Goal: Task Accomplishment & Management: Use online tool/utility

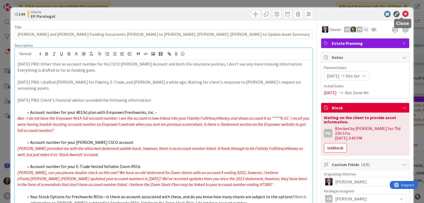
click at [402, 14] on icon at bounding box center [405, 14] width 6 height 6
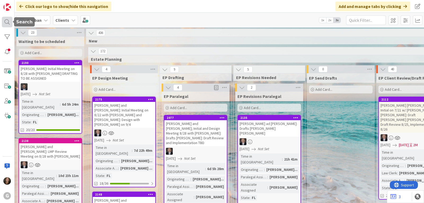
click at [7, 24] on div at bounding box center [7, 22] width 11 height 11
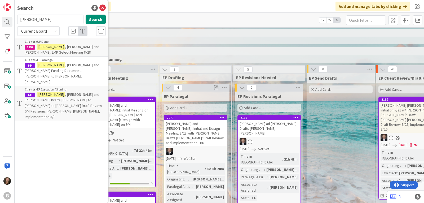
drag, startPoint x: 49, startPoint y: 21, endPoint x: 18, endPoint y: 19, distance: 31.0
click at [18, 19] on input "[PERSON_NAME]" at bounding box center [50, 20] width 66 height 10
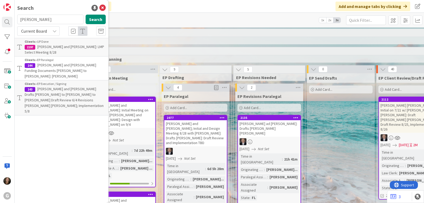
type input "[PERSON_NAME]"
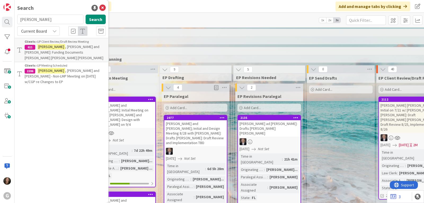
click at [80, 68] on p "[PERSON_NAME] and [PERSON_NAME] - Non-LMP Meeting on [DATE] w/CGP re Changes to…" at bounding box center [65, 76] width 81 height 17
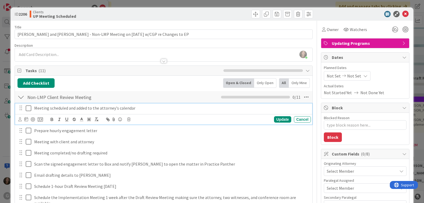
click at [28, 108] on icon at bounding box center [29, 108] width 6 height 6
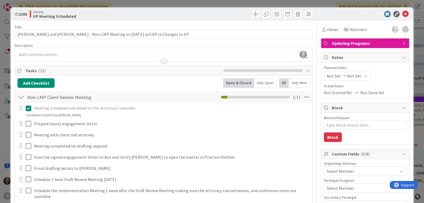
type textarea "x"
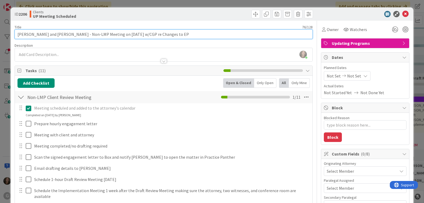
click at [179, 33] on input "[PERSON_NAME] and [PERSON_NAME] - Non-LMP Meeting on [DATE] w/CGP re Changes to…" at bounding box center [164, 34] width 298 height 10
drag, startPoint x: 179, startPoint y: 33, endPoint x: 131, endPoint y: 34, distance: 48.8
click at [131, 34] on input "[PERSON_NAME] and [PERSON_NAME] - Non-LMP Meeting on [DATE] w/CGP re Changes to…" at bounding box center [164, 34] width 298 height 10
type input "[PERSON_NAME] and [PERSON_NAME] - Non-LMP Meeting on [DATE] w/CGP"
type textarea "x"
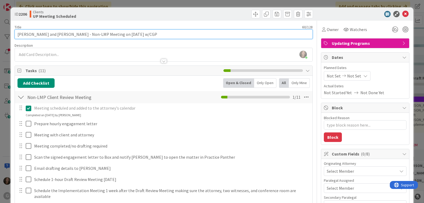
click at [115, 34] on input "[PERSON_NAME] and [PERSON_NAME] - Non-LMP Meeting on [DATE] w/CGP" at bounding box center [164, 34] width 298 height 10
type input "[PERSON_NAME] and [PERSON_NAME] - Non-LMP Meeting on 9/45 w/CGP"
type textarea "x"
type input "[PERSON_NAME] and [PERSON_NAME] - Non-LMP Meeting on 9/4 w/CGP"
type textarea "x"
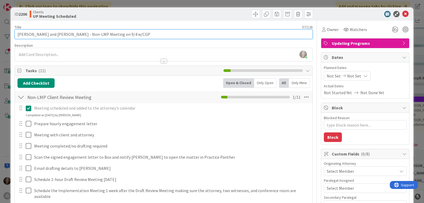
click at [135, 33] on input "[PERSON_NAME] and [PERSON_NAME] - Non-LMP Meeting on 9/4 w/CGP" at bounding box center [164, 34] width 298 height 10
type input "[PERSON_NAME] and [PERSON_NAME] - Non-LMP Meeting on 9/4 w/CGP"
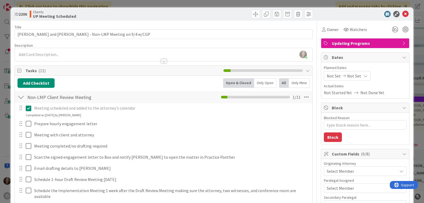
click at [330, 77] on span "Not Set" at bounding box center [334, 76] width 14 height 6
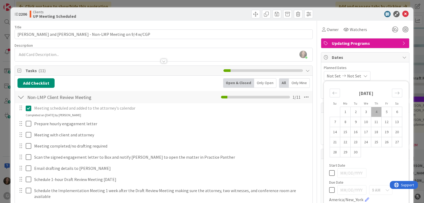
click at [373, 110] on td "4" at bounding box center [376, 112] width 10 height 10
type input "[DATE]"
type textarea "x"
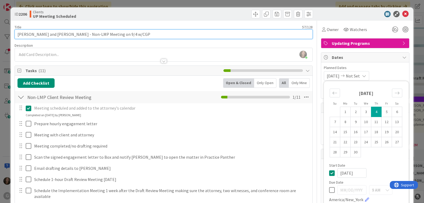
click at [129, 35] on input "[PERSON_NAME] and [PERSON_NAME] - Non-LMP Meeting on 9/4 w/CGP" at bounding box center [164, 34] width 298 height 10
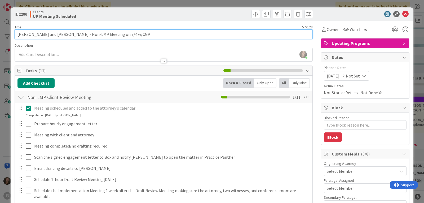
type input "[PERSON_NAME] and [PERSON_NAME] - Non-LMP Meeting on 9/4 w/CGP"
type textarea "x"
type input "[PERSON_NAME] and [PERSON_NAME] - Non-LMP Meeting on 9/4 w/CGP: Waiting"
type textarea "x"
type input "[PERSON_NAME] and [PERSON_NAME] - Non-LMP Meeting on 9/4 w/CGP: Waiting for"
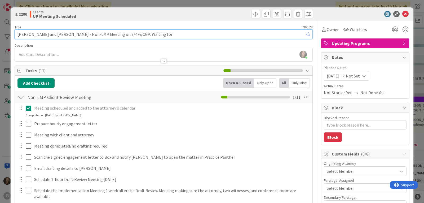
type textarea "x"
type input "[PERSON_NAME] and [PERSON_NAME] - Non-LMP Meeting on 9/4 w/CGP: Waiting for"
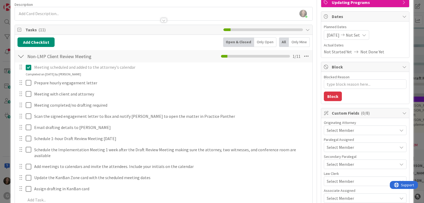
scroll to position [53, 0]
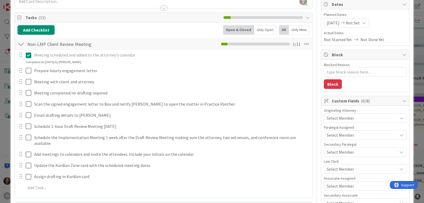
click at [330, 118] on span "Select Member" at bounding box center [340, 118] width 27 height 6
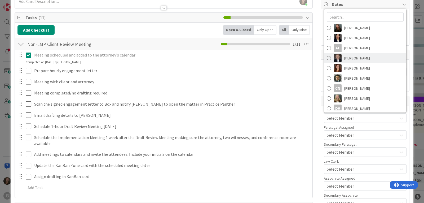
click at [349, 57] on span "[PERSON_NAME]" at bounding box center [357, 58] width 26 height 8
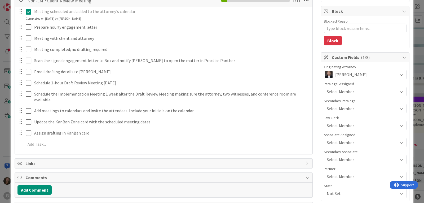
scroll to position [106, 0]
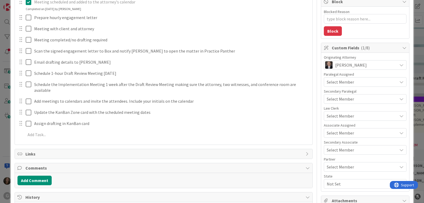
click at [336, 130] on span "Select Member" at bounding box center [340, 133] width 27 height 6
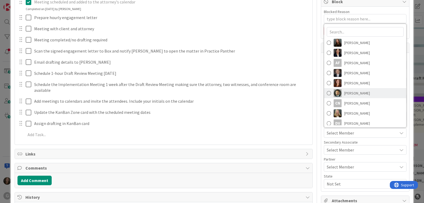
click at [345, 96] on span "[PERSON_NAME]" at bounding box center [357, 93] width 26 height 8
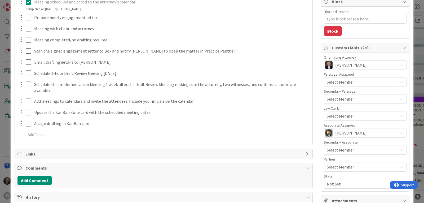
click at [342, 184] on span "Not Set" at bounding box center [362, 183] width 70 height 6
click at [341, 162] on link "FL" at bounding box center [364, 162] width 84 height 10
type textarea "x"
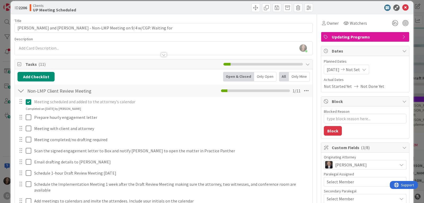
scroll to position [0, 0]
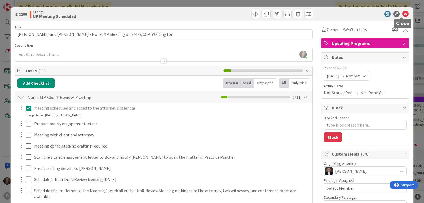
click at [402, 14] on icon at bounding box center [405, 14] width 6 height 6
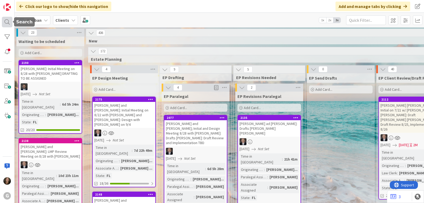
click at [7, 19] on div at bounding box center [7, 22] width 11 height 11
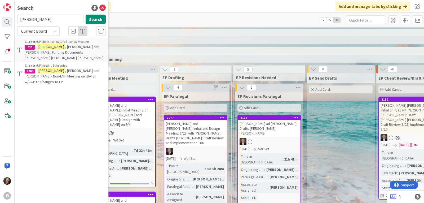
drag, startPoint x: 38, startPoint y: 19, endPoint x: 16, endPoint y: 19, distance: 22.5
click at [16, 19] on div "[PERSON_NAME] Search" at bounding box center [61, 21] width 95 height 12
type input "[PERSON_NAME]"
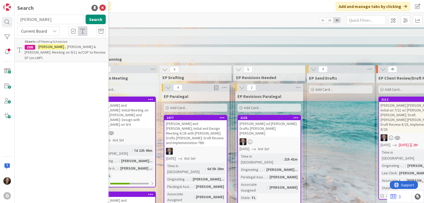
click at [37, 46] on p "[PERSON_NAME] & [PERSON_NAME]: Meeting on 9/11 w/CGP to Review EP (on LMP)" at bounding box center [65, 52] width 81 height 17
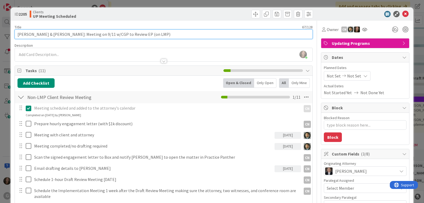
click at [60, 34] on input "[PERSON_NAME] & [PERSON_NAME]: Meeting on 9/11 w/CGP to Review EP (on LMP)" at bounding box center [164, 34] width 298 height 10
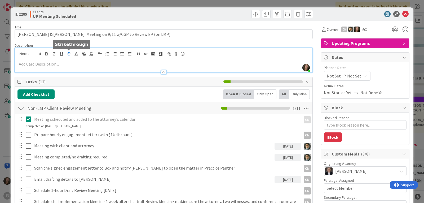
click at [72, 54] on div "[PERSON_NAME] just joined" at bounding box center [164, 60] width 298 height 24
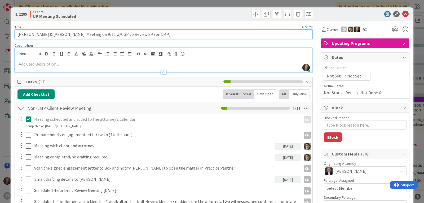
click at [153, 34] on input "[PERSON_NAME] & [PERSON_NAME]: Meeting on 9/11 w/CGP to Review EP (on LMP)" at bounding box center [164, 34] width 298 height 10
click at [59, 34] on input "[PERSON_NAME] & [PERSON_NAME]: Meeting on 9/11 w/CGP to Review EP (on LMP)" at bounding box center [164, 34] width 298 height 10
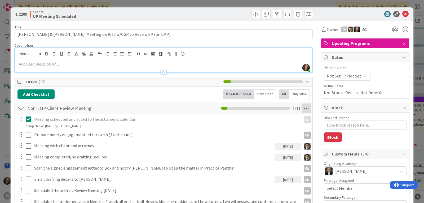
click at [304, 107] on icon at bounding box center [307, 108] width 10 height 10
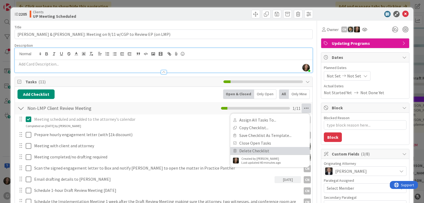
click at [279, 150] on link "Delete Checklist" at bounding box center [269, 151] width 79 height 8
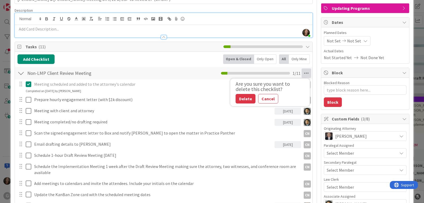
scroll to position [26, 0]
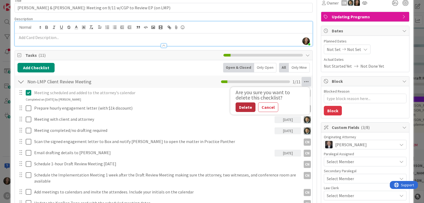
click at [238, 108] on button "Delete" at bounding box center [246, 107] width 20 height 10
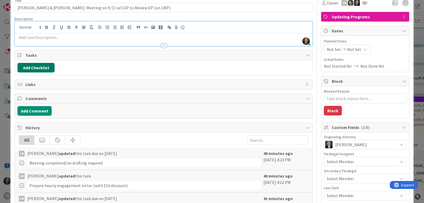
click at [37, 66] on button "Add Checklist" at bounding box center [35, 68] width 37 height 10
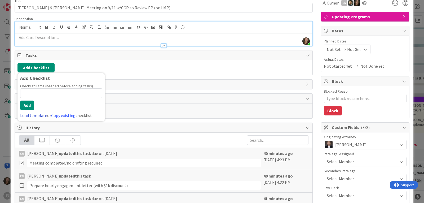
click at [23, 115] on link "Load template" at bounding box center [33, 115] width 27 height 5
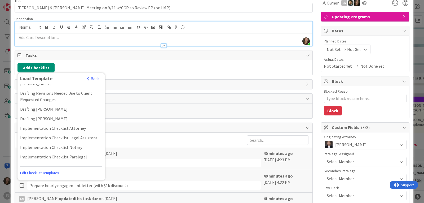
scroll to position [238, 0]
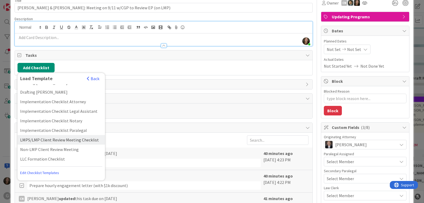
click at [60, 135] on div "LMPS/LMP Client Review Meeting Checklist" at bounding box center [60, 140] width 87 height 10
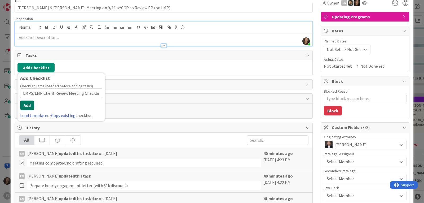
click at [25, 105] on button "Add" at bounding box center [27, 105] width 14 height 10
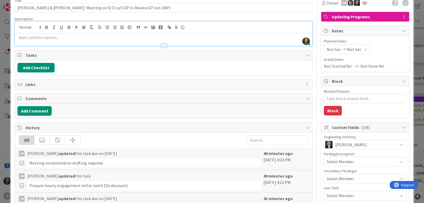
type textarea "x"
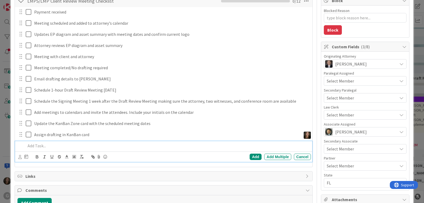
scroll to position [19, 0]
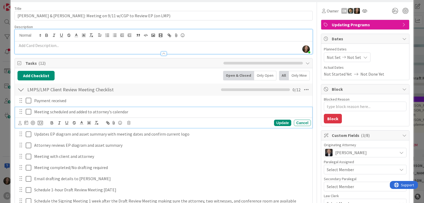
click at [60, 112] on p "Meeting scheduled and added to attorney's calendar" at bounding box center [171, 112] width 274 height 6
click at [26, 121] on icon at bounding box center [26, 122] width 4 height 4
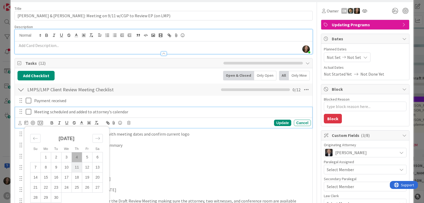
click at [76, 166] on td "11" at bounding box center [77, 167] width 10 height 10
type input "[DATE]"
click at [28, 113] on icon at bounding box center [29, 111] width 6 height 6
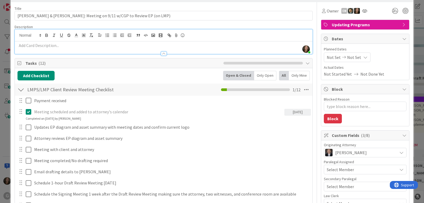
type textarea "x"
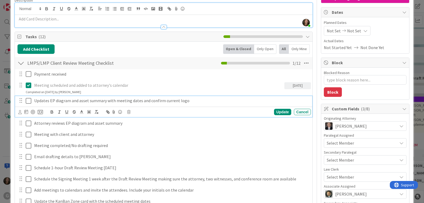
click at [160, 101] on p "Updates EP diagram and asset summary with meeting dates and confirm current logo" at bounding box center [171, 101] width 274 height 6
click at [26, 111] on icon at bounding box center [26, 111] width 4 height 4
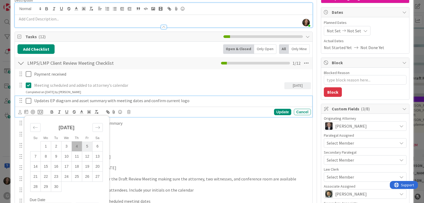
click at [86, 145] on td "5" at bounding box center [87, 146] width 10 height 10
type input "[DATE]"
click at [20, 111] on icon at bounding box center [19, 112] width 3 height 4
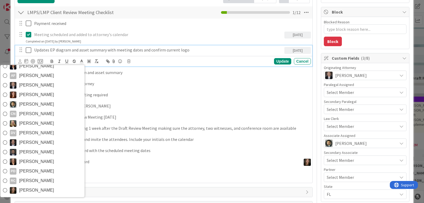
scroll to position [98, 0]
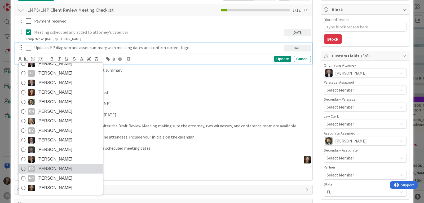
click at [68, 165] on link "PD [PERSON_NAME]" at bounding box center [61, 169] width 84 height 10
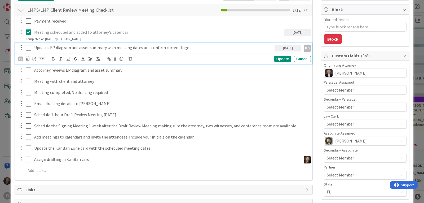
type textarea "x"
click at [277, 56] on div "Update" at bounding box center [282, 59] width 17 height 6
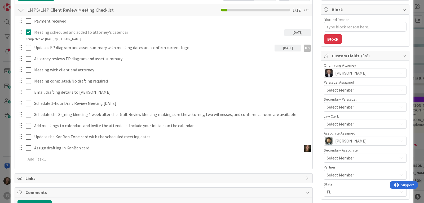
click at [287, 47] on div "[DATE]" at bounding box center [287, 48] width 26 height 7
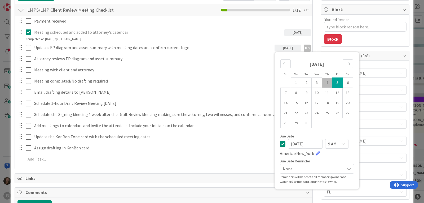
click at [322, 81] on td "4" at bounding box center [327, 83] width 10 height 10
type input "[DATE]"
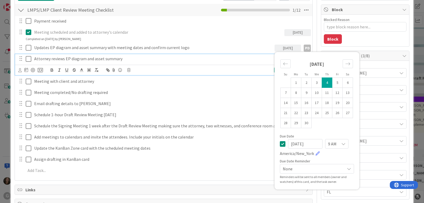
click at [76, 59] on p "Attorney reviews EP diagram and asset summary" at bounding box center [171, 59] width 274 height 6
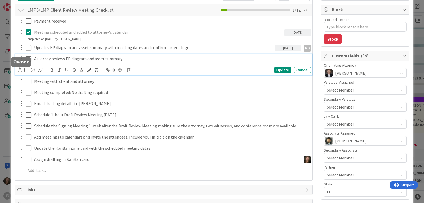
click at [20, 69] on icon at bounding box center [19, 70] width 3 height 4
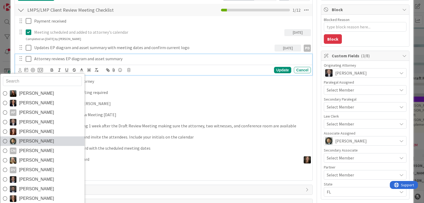
click at [28, 141] on span "[PERSON_NAME]" at bounding box center [36, 141] width 35 height 8
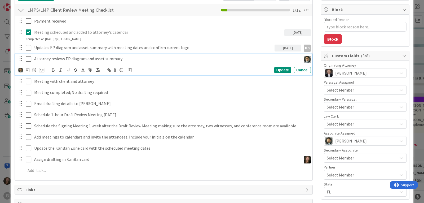
type textarea "x"
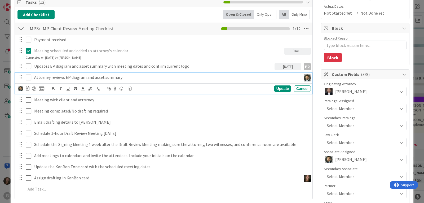
scroll to position [0, 0]
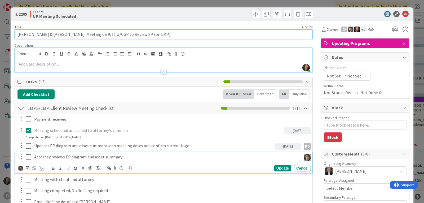
click at [74, 35] on input "[PERSON_NAME] & [PERSON_NAME]: Meeting on 9/11 w/CGP to Review EP (on LMP)" at bounding box center [164, 34] width 298 height 10
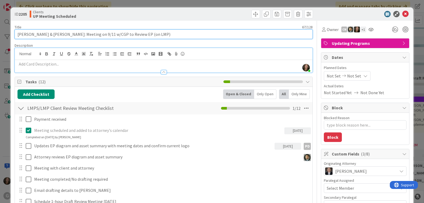
click at [60, 33] on input "[PERSON_NAME] & [PERSON_NAME]: Meeting on 9/11 w/CGP to Review EP (on LMP)" at bounding box center [164, 34] width 298 height 10
type input "[PERSON_NAME] & [PERSON_NAME]: LMP Meeting on 9/11 w/CGP to Review EP (on LMP)"
type textarea "x"
drag, startPoint x: 154, startPoint y: 33, endPoint x: 110, endPoint y: 33, distance: 44.0
click at [110, 33] on input "[PERSON_NAME] & [PERSON_NAME]: LMP Meeting on 9/11 w/CGP to Review EP (on LMP)" at bounding box center [164, 34] width 298 height 10
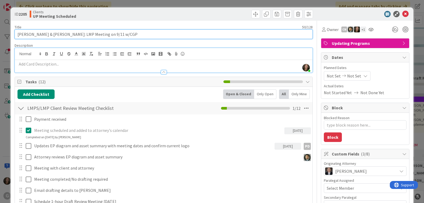
type input "[PERSON_NAME] & [PERSON_NAME]: LMP Meeting on 9/11 w/CGP"
type textarea "x"
type input "[PERSON_NAME] & [PERSON_NAME]: LMP Meeting on 9/11 w/CGP"
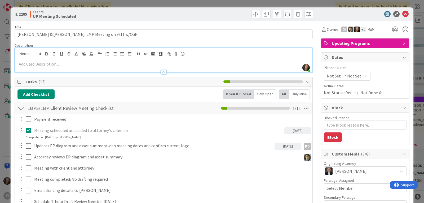
click at [332, 77] on span "Not Set" at bounding box center [334, 76] width 14 height 6
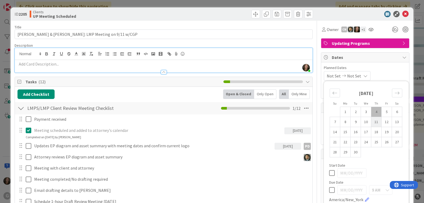
click at [373, 120] on td "11" at bounding box center [376, 122] width 10 height 10
type input "[DATE]"
click at [392, 70] on span "Planned Dates" at bounding box center [365, 68] width 83 height 6
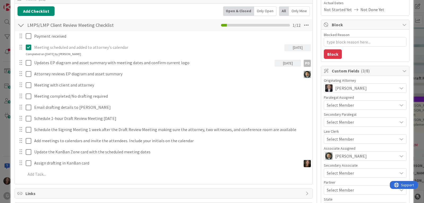
scroll to position [79, 0]
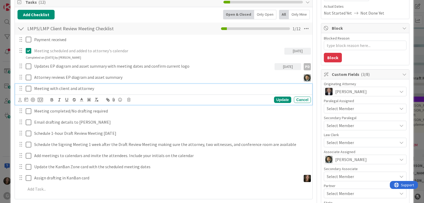
click at [60, 88] on p "Meeting with client and attorney" at bounding box center [171, 88] width 274 height 6
click at [19, 100] on icon at bounding box center [19, 100] width 3 height 4
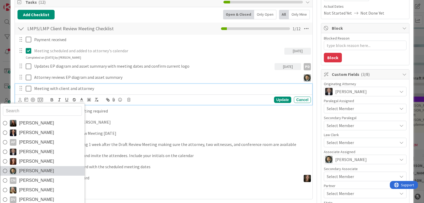
click at [41, 171] on span "[PERSON_NAME]" at bounding box center [36, 171] width 35 height 8
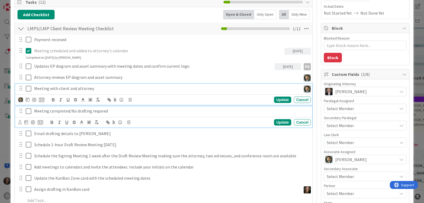
click at [63, 109] on p "Meeting completed/No drafting required" at bounding box center [171, 111] width 274 height 6
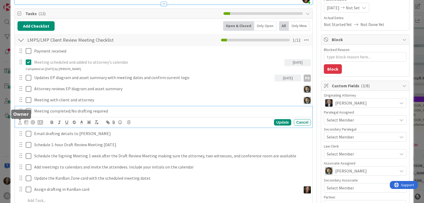
click at [18, 122] on icon at bounding box center [19, 122] width 3 height 4
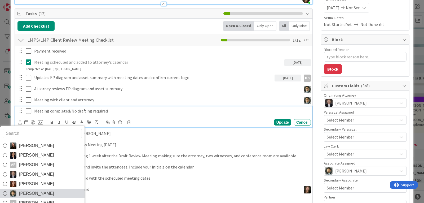
click at [48, 190] on span "[PERSON_NAME]" at bounding box center [36, 193] width 35 height 8
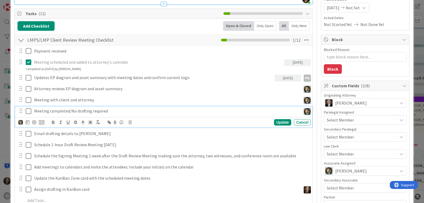
type textarea "x"
click at [27, 121] on icon at bounding box center [28, 122] width 4 height 4
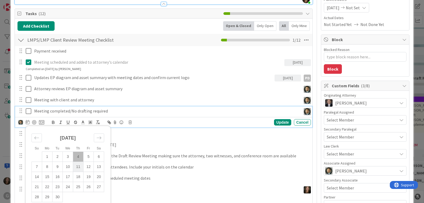
click at [79, 168] on td "11" at bounding box center [78, 167] width 10 height 10
type input "[DATE]"
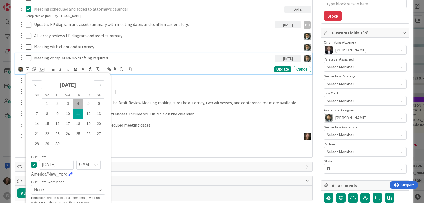
scroll to position [148, 0]
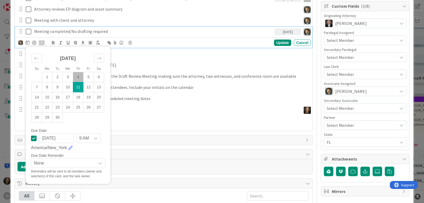
click at [98, 138] on icon at bounding box center [96, 138] width 4 height 4
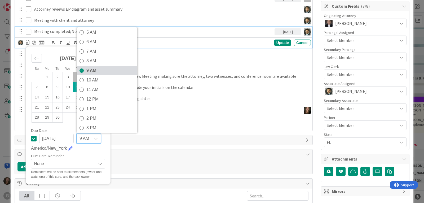
scroll to position [53, 0]
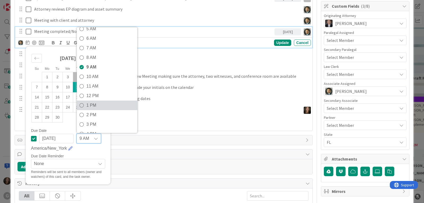
click at [104, 106] on span "1 PM" at bounding box center [110, 105] width 48 height 8
type textarea "x"
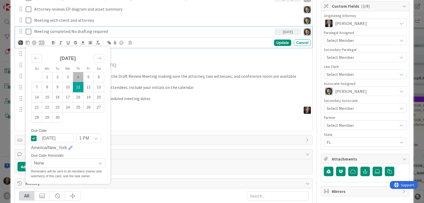
click at [176, 148] on div "Title 49 / 128 [PERSON_NAME] & [PERSON_NAME]: LMP Meeting on 9/11 w/CGP Descrip…" at bounding box center [164, 145] width 298 height 544
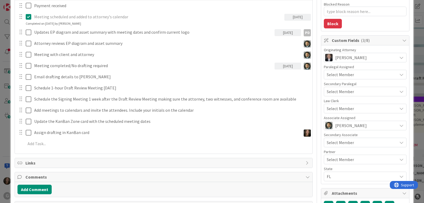
scroll to position [95, 0]
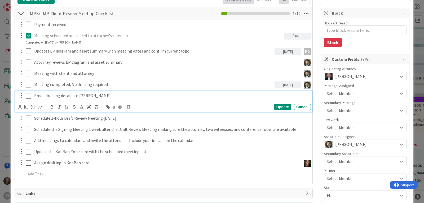
click at [62, 97] on p "Email drafting details to [PERSON_NAME]" at bounding box center [171, 95] width 274 height 6
click at [27, 107] on icon at bounding box center [26, 106] width 4 height 4
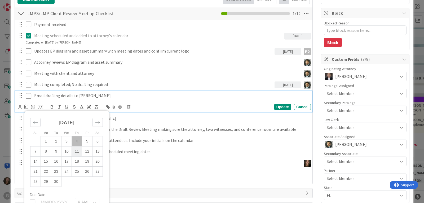
click at [77, 151] on td "11" at bounding box center [77, 151] width 10 height 10
type input "[DATE]"
click at [18, 109] on div at bounding box center [19, 107] width 3 height 6
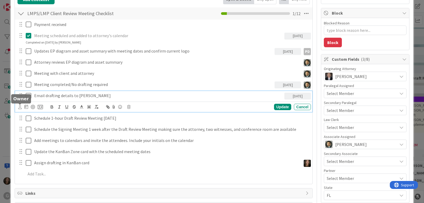
click at [20, 107] on icon at bounding box center [19, 107] width 3 height 4
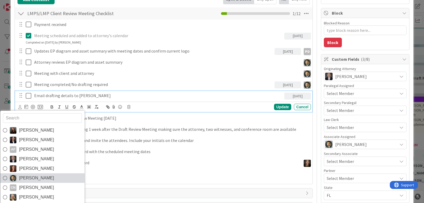
click at [42, 178] on span "[PERSON_NAME]" at bounding box center [36, 178] width 35 height 8
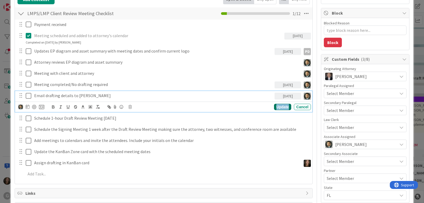
click at [278, 106] on div "Update" at bounding box center [282, 107] width 17 height 6
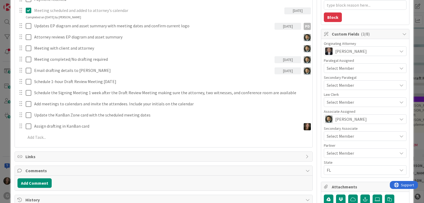
scroll to position [121, 0]
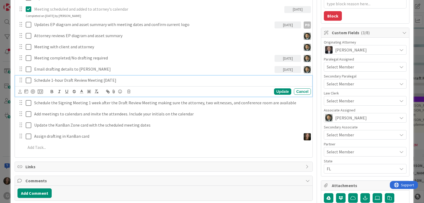
click at [112, 83] on p "Schedule 1-hour Draft Review Meeting [DATE]" at bounding box center [171, 80] width 274 height 6
click at [20, 93] on icon at bounding box center [19, 92] width 3 height 4
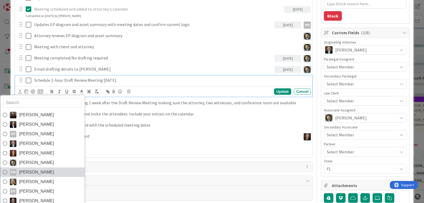
click at [46, 172] on span "[PERSON_NAME]" at bounding box center [36, 172] width 35 height 8
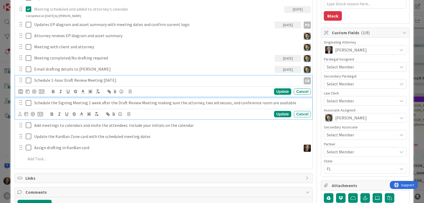
click at [63, 102] on p "Schedule the Signing Meeting 1 week after the Draft Review Meeting making sure …" at bounding box center [171, 103] width 274 height 6
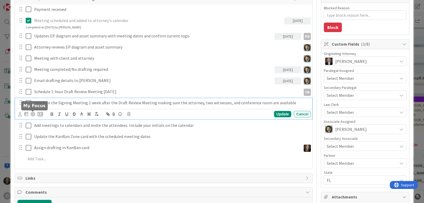
click at [20, 114] on icon at bounding box center [19, 114] width 3 height 4
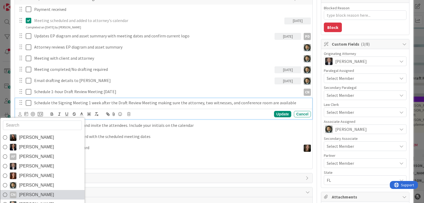
click at [30, 193] on span "[PERSON_NAME]" at bounding box center [36, 195] width 35 height 8
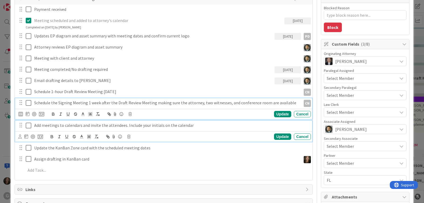
click at [80, 126] on p "Add meetings to calendars and invite the attendees. Include your initials on th…" at bounding box center [171, 125] width 274 height 6
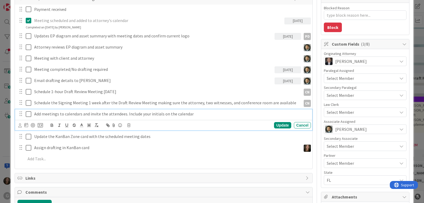
scroll to position [98, 0]
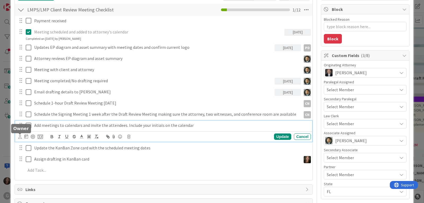
click at [20, 137] on icon at bounding box center [19, 137] width 3 height 4
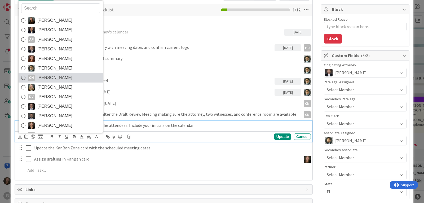
click at [59, 76] on span "[PERSON_NAME]" at bounding box center [54, 78] width 35 height 8
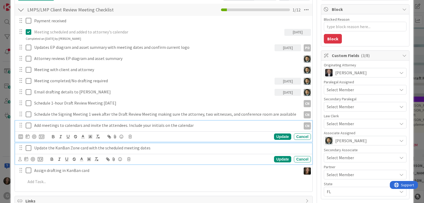
click at [46, 147] on p "Update the KanBan Zone card with the scheduled meeting dates" at bounding box center [171, 148] width 274 height 6
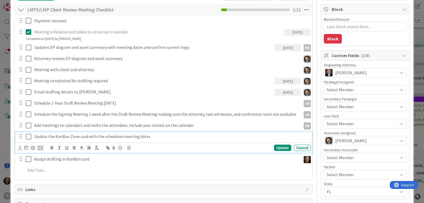
scroll to position [87, 0]
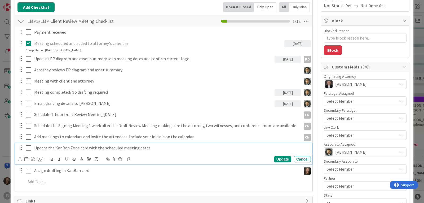
click at [19, 161] on div at bounding box center [19, 159] width 3 height 6
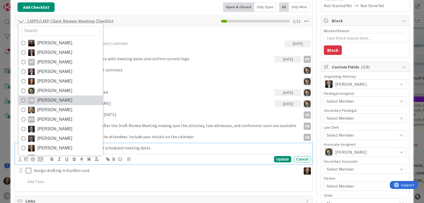
click at [62, 102] on span "[PERSON_NAME]" at bounding box center [54, 100] width 35 height 8
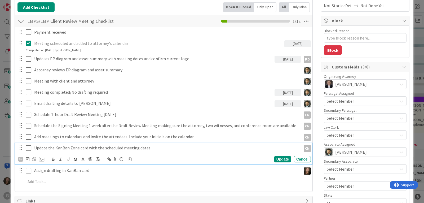
type textarea "x"
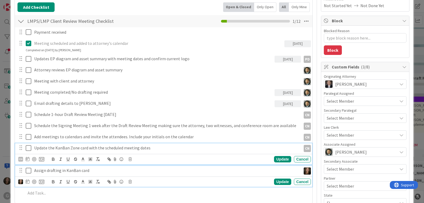
click at [53, 171] on p "Assign drafting in KanBan card" at bounding box center [166, 170] width 265 height 6
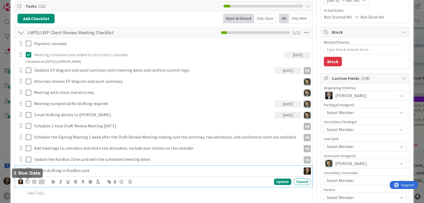
click at [29, 183] on icon at bounding box center [28, 181] width 4 height 4
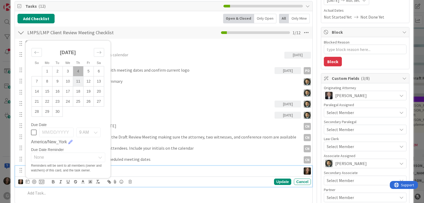
click at [80, 80] on td "11" at bounding box center [78, 81] width 10 height 10
type input "[DATE]"
click at [280, 181] on div "Update" at bounding box center [282, 181] width 17 height 6
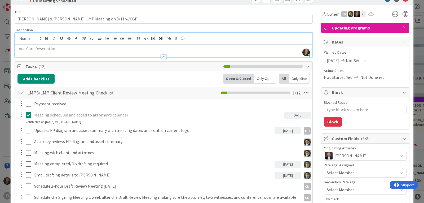
scroll to position [0, 0]
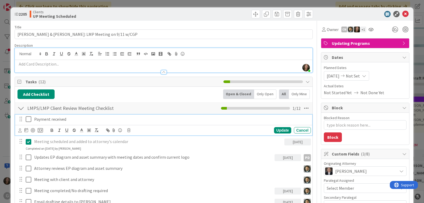
click at [29, 119] on icon at bounding box center [29, 119] width 6 height 6
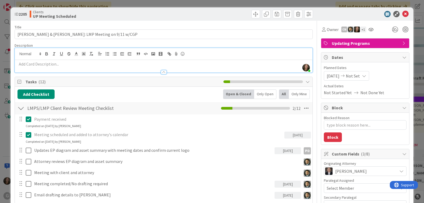
type textarea "x"
click at [402, 12] on icon at bounding box center [405, 14] width 6 height 6
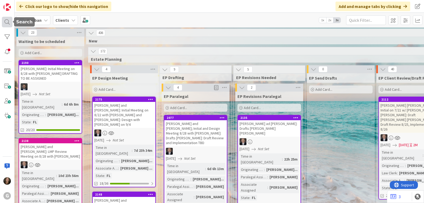
click at [3, 21] on div at bounding box center [7, 22] width 11 height 11
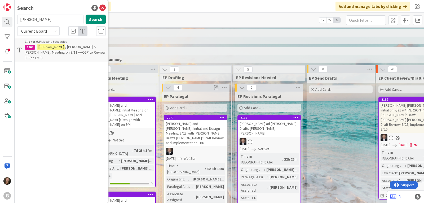
drag, startPoint x: 43, startPoint y: 18, endPoint x: 15, endPoint y: 19, distance: 28.1
click at [15, 19] on div "[PERSON_NAME] Search" at bounding box center [61, 21] width 95 height 12
type input "[PERSON_NAME]"
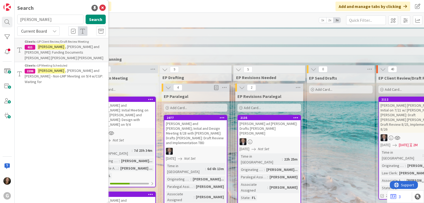
click at [73, 69] on span ", [PERSON_NAME] and [PERSON_NAME] - Non-LMP Meeting on 9/4 w/CGP: Waiting for" at bounding box center [64, 76] width 78 height 16
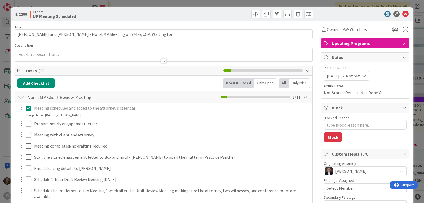
type textarea "x"
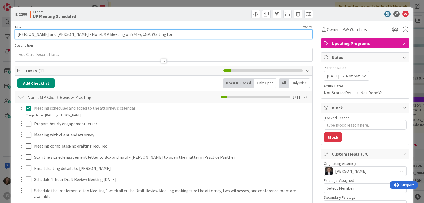
click at [152, 35] on input "[PERSON_NAME] and [PERSON_NAME] - Non-LMP Meeting on 9/4 w/CGP: Waiting for" at bounding box center [164, 34] width 298 height 10
type input "[PERSON_NAME] and [PERSON_NAME] - Non-LMP Meeting on 9/4 w/CGP: Waiting for Sig…"
type textarea "x"
type input "[PERSON_NAME] and [PERSON_NAME] - Non-LMP Meeting on 9/4 w/CGP: Waiting for Sig…"
type textarea "x"
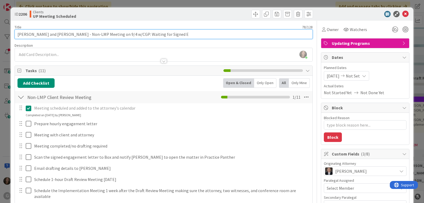
type input "[PERSON_NAME] and [PERSON_NAME] - Non-LMP Meeting on 9/4 w/CGP: Waiting for Sig…"
type textarea "x"
type input "[PERSON_NAME] and [PERSON_NAME] - Non-LMP Meeting on 9/4 w/CGP: Waiting for Sig…"
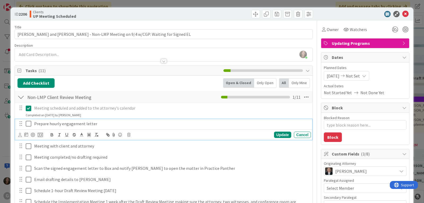
click at [89, 125] on p "Prepare hourly engagement letter" at bounding box center [171, 124] width 274 height 6
click at [20, 135] on icon at bounding box center [19, 135] width 3 height 4
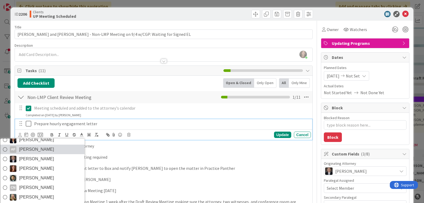
scroll to position [28, 0]
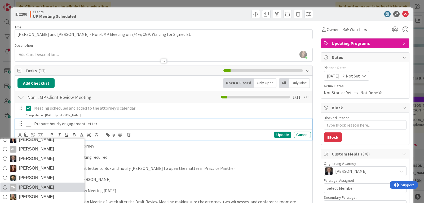
click at [32, 186] on span "[PERSON_NAME]" at bounding box center [36, 187] width 35 height 8
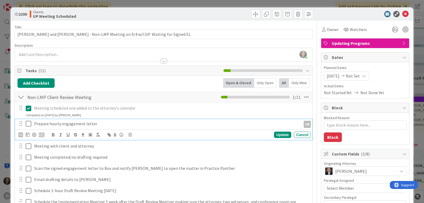
type textarea "x"
click at [278, 135] on div "Update" at bounding box center [282, 134] width 17 height 6
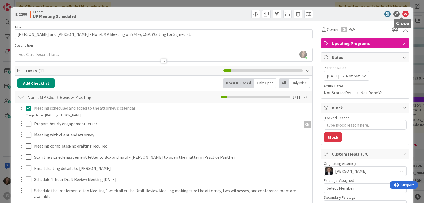
click at [402, 14] on icon at bounding box center [405, 14] width 6 height 6
